Goal: Task Accomplishment & Management: Manage account settings

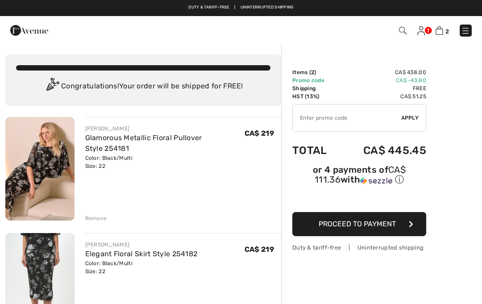
click at [423, 33] on img at bounding box center [421, 30] width 8 height 9
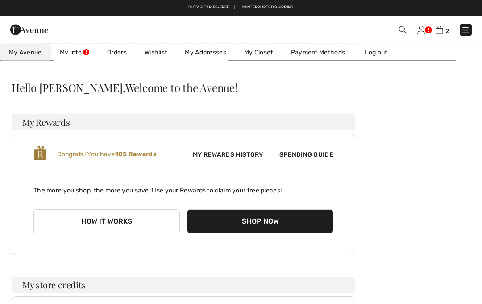
scroll to position [68, 0]
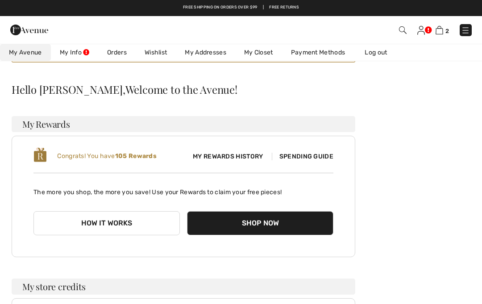
click at [321, 155] on span "Spending Guide" at bounding box center [303, 157] width 62 height 8
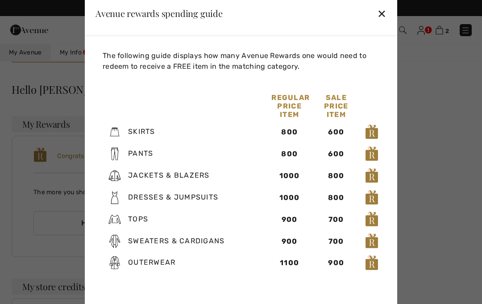
click at [384, 15] on div "✕" at bounding box center [381, 13] width 9 height 19
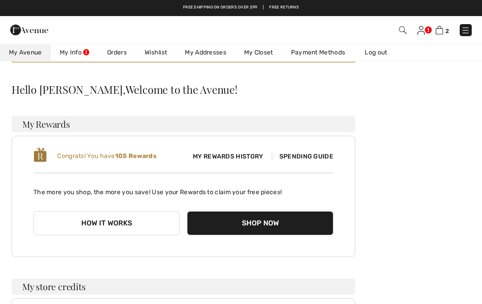
click at [76, 56] on link "My Info" at bounding box center [74, 52] width 47 height 17
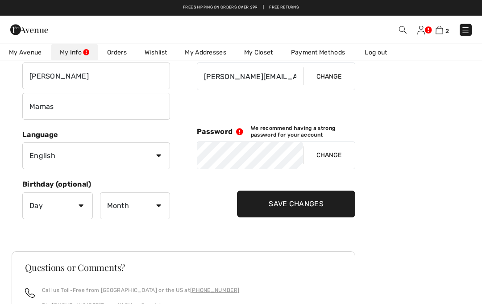
scroll to position [150, 0]
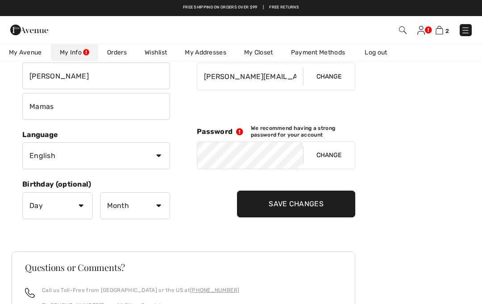
click at [329, 160] on button "Change" at bounding box center [329, 155] width 52 height 27
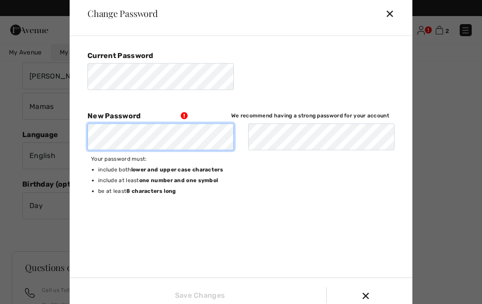
scroll to position [149, 0]
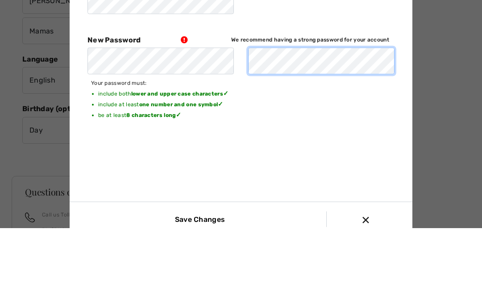
click at [198, 287] on input "Save Changes" at bounding box center [198, 295] width 60 height 16
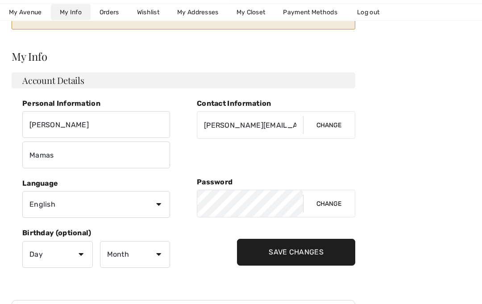
scroll to position [101, 0]
click at [80, 252] on select "Day 1 2 3 4 5 6 7 8 9 10 11 12 13 14 15 16 17 18 19 20 21 22 23 24 25 26 27 28 …" at bounding box center [57, 254] width 70 height 27
click at [88, 254] on select "Day 1 2 3 4 5 6 7 8 9 10 11 12 13 14 15 16 17 18 19 20 21 22 23 24 25 26 27 28 …" at bounding box center [57, 254] width 70 height 27
select select "1"
click at [158, 248] on select "Month January February March April May June July August September October Novem…" at bounding box center [135, 254] width 70 height 27
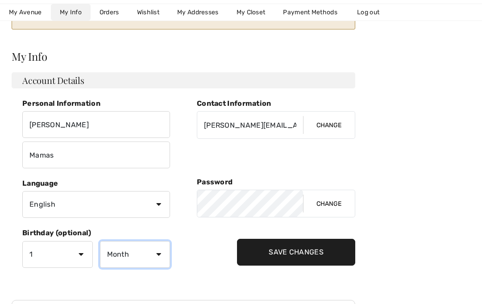
select select "5"
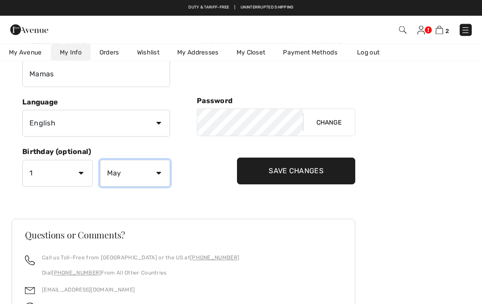
scroll to position [167, 0]
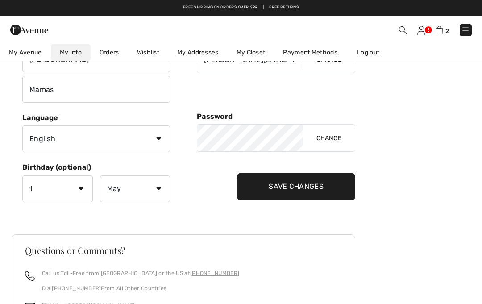
click at [335, 190] on input "Save Changes" at bounding box center [296, 186] width 118 height 27
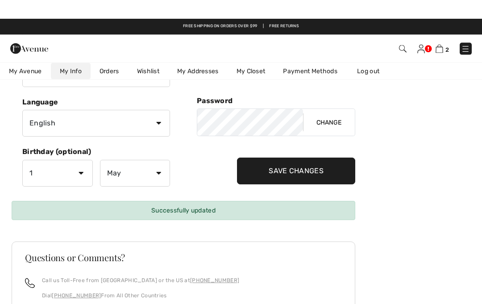
scroll to position [0, 0]
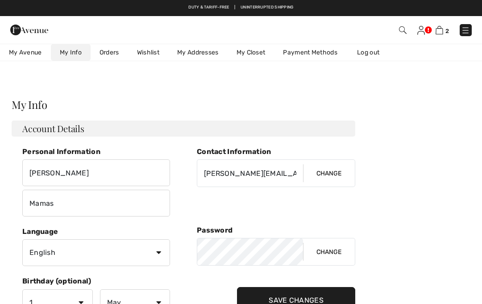
click at [418, 37] on div "2 Checkout" at bounding box center [339, 30] width 277 height 18
click at [422, 31] on img at bounding box center [421, 30] width 8 height 9
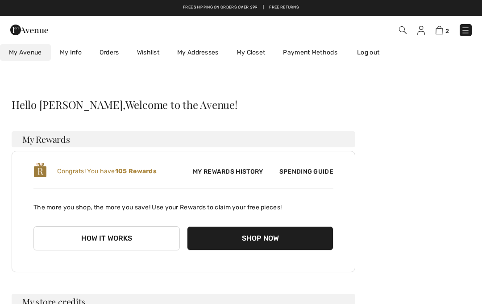
click at [322, 171] on span "Spending Guide" at bounding box center [303, 172] width 62 height 8
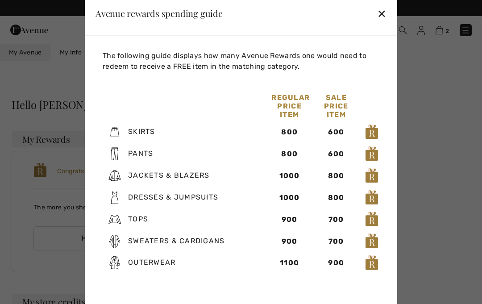
click at [398, 16] on div at bounding box center [241, 152] width 482 height 304
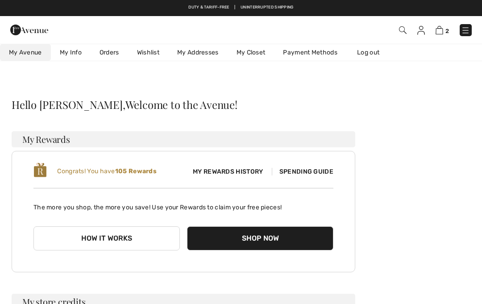
click at [331, 51] on link "Payment Methods" at bounding box center [310, 52] width 72 height 17
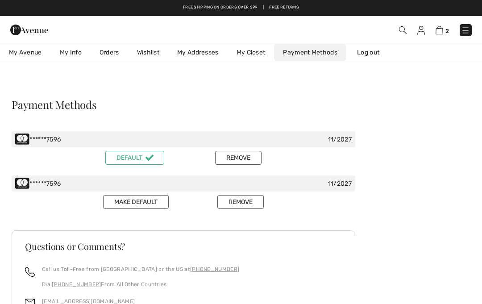
click at [252, 159] on button "Remove" at bounding box center [238, 158] width 46 height 14
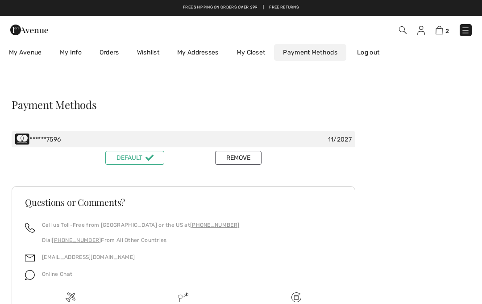
click at [249, 158] on button "Remove" at bounding box center [238, 158] width 46 height 14
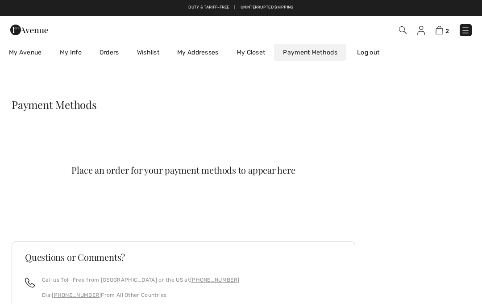
click at [264, 53] on link "My Closet" at bounding box center [250, 52] width 47 height 17
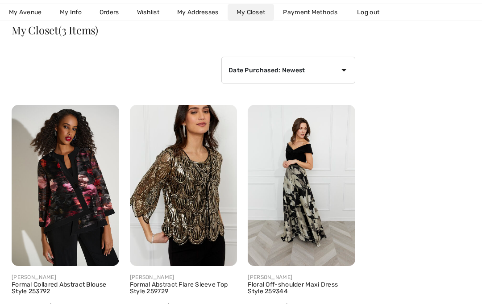
scroll to position [111, 0]
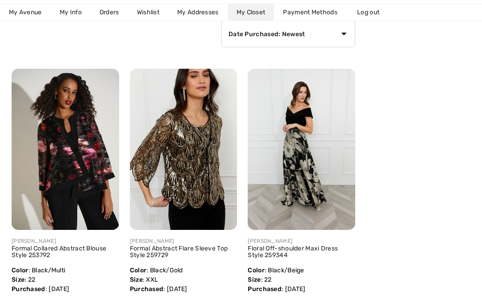
click at [27, 245] on link "Formal Collared Abstract Blouse Style 253792" at bounding box center [59, 251] width 95 height 14
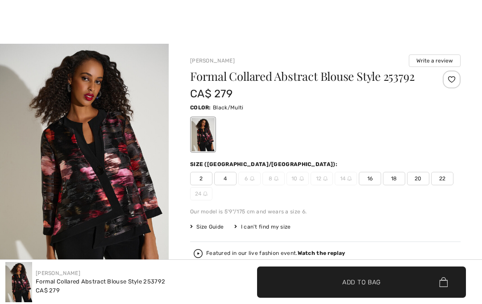
checkbox input "true"
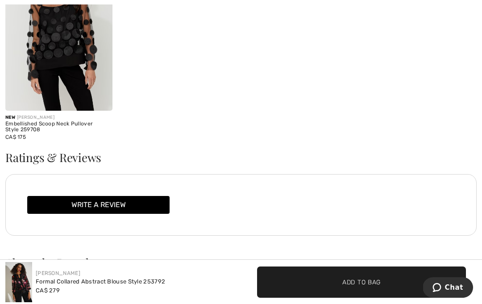
scroll to position [1443, 0]
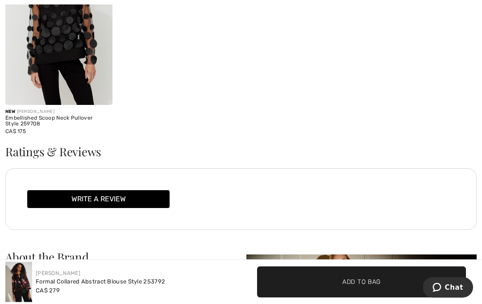
click at [205, 302] on div "Joseph Ribkoff Formal Collared Abstract Blouse Style 253792 CA$ 279" at bounding box center [120, 282] width 230 height 40
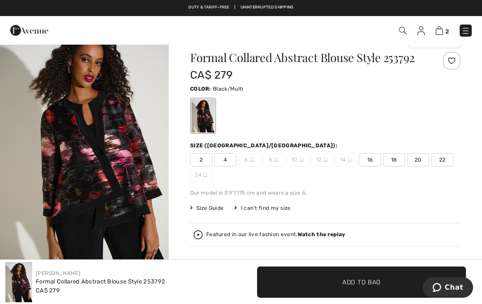
scroll to position [0, 0]
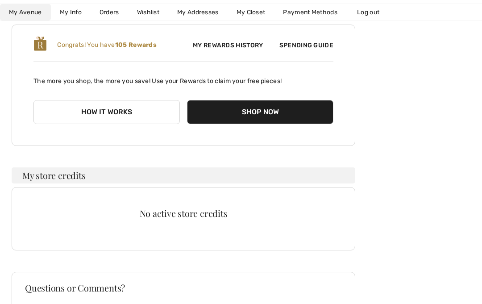
scroll to position [180, 0]
